Goal: Navigation & Orientation: Find specific page/section

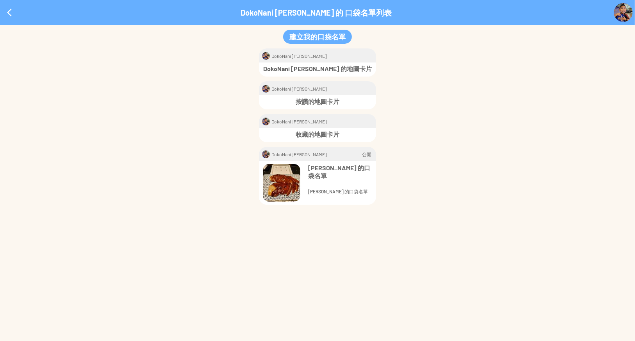
click at [307, 68] on p "DokoNani [PERSON_NAME] 的地圖卡片" at bounding box center [317, 69] width 111 height 8
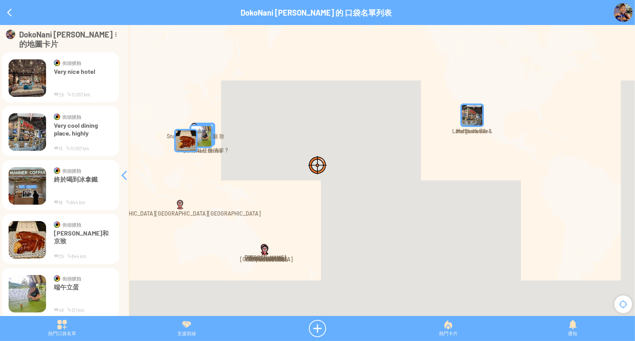
click at [204, 135] on img "" at bounding box center [201, 136] width 30 height 30
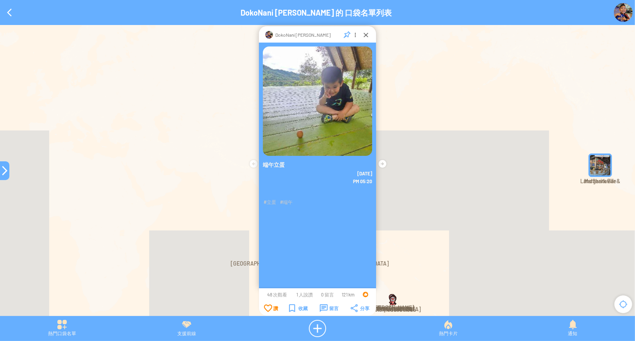
click at [393, 300] on img "The Mouses Hous" at bounding box center [393, 301] width 13 height 16
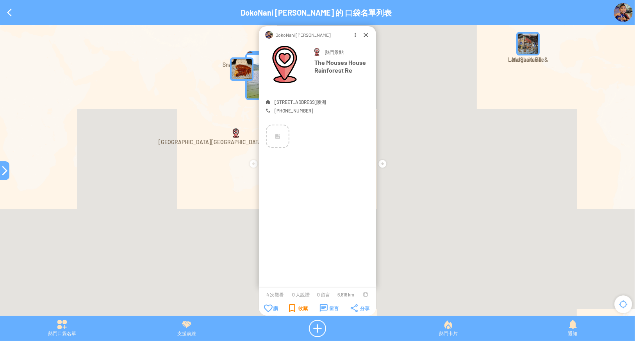
drag, startPoint x: 364, startPoint y: 35, endPoint x: 369, endPoint y: 38, distance: 5.6
click at [364, 35] on div at bounding box center [366, 35] width 8 height 8
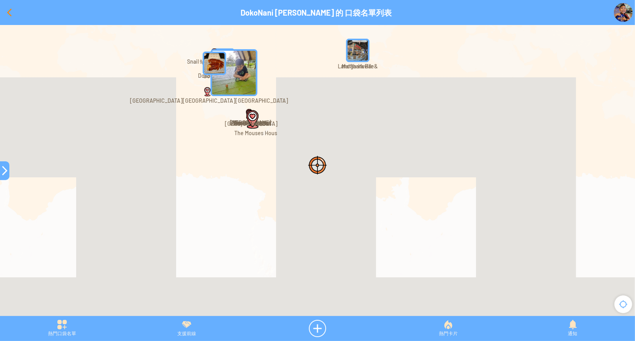
click at [7, 16] on div at bounding box center [9, 12] width 19 height 19
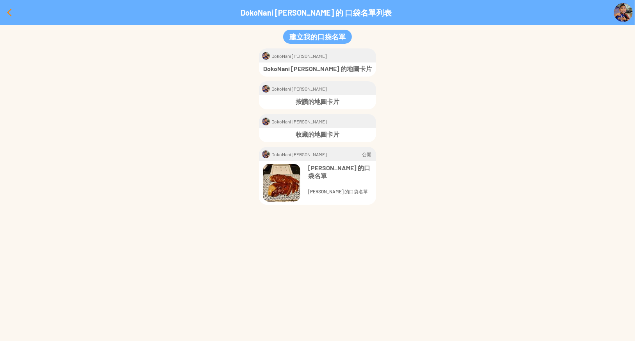
click at [11, 12] on div at bounding box center [9, 12] width 19 height 19
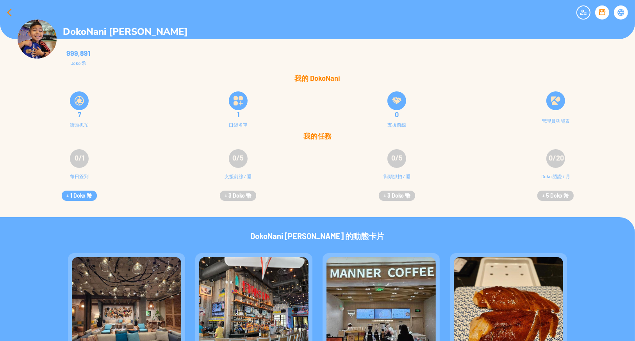
click at [10, 10] on div at bounding box center [9, 12] width 19 height 19
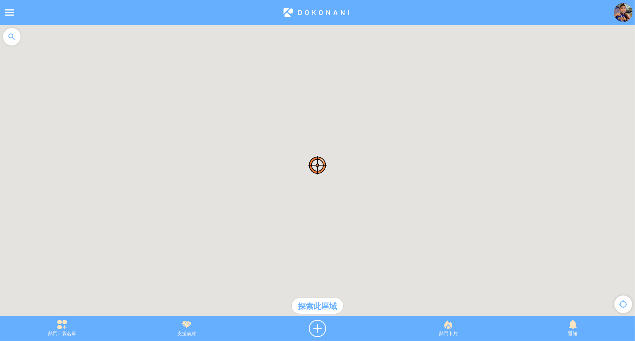
click at [623, 306] on div at bounding box center [623, 304] width 23 height 23
